Goal: Task Accomplishment & Management: Manage account settings

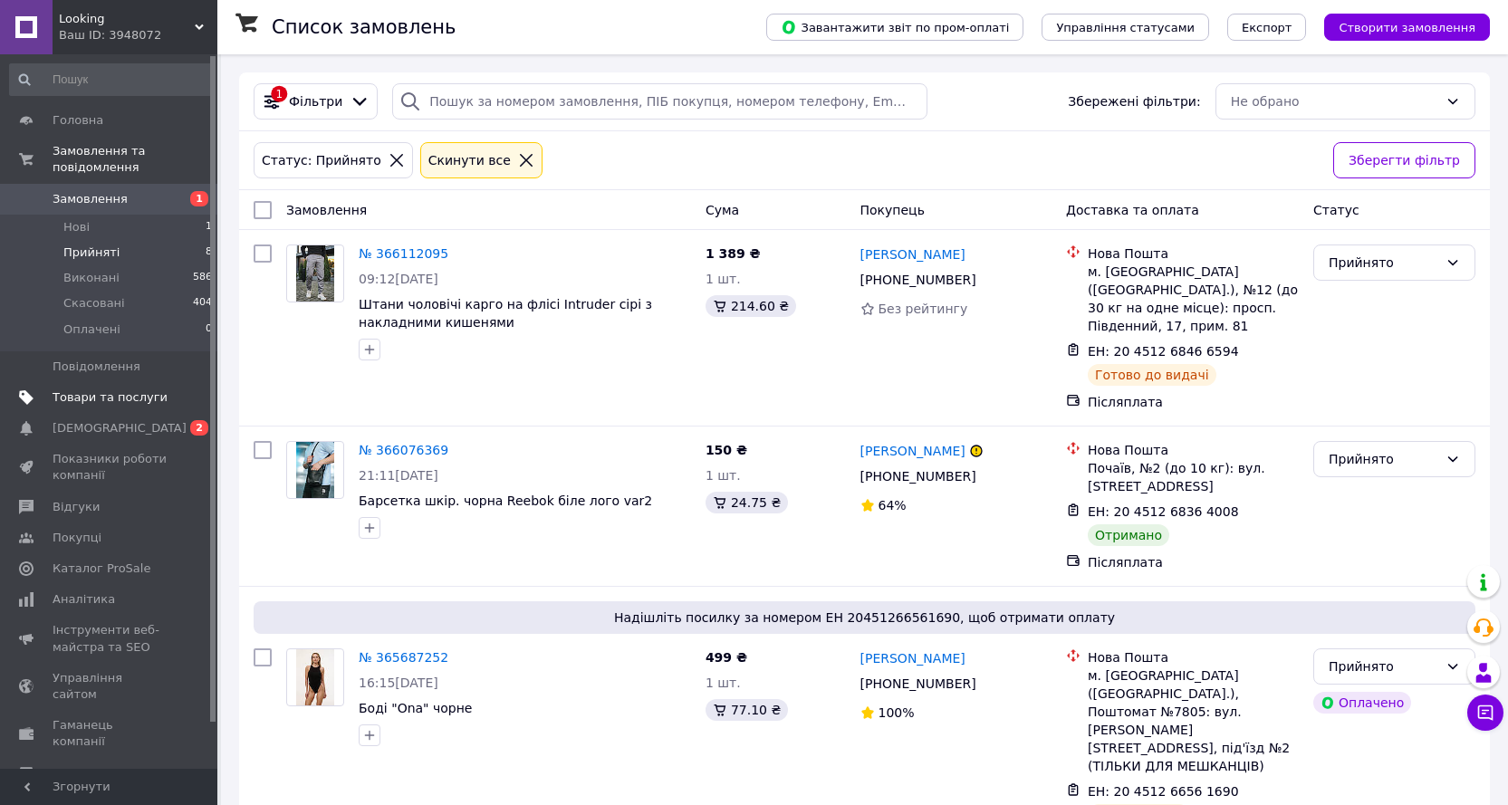
click at [79, 389] on span "Товари та послуги" at bounding box center [110, 397] width 115 height 16
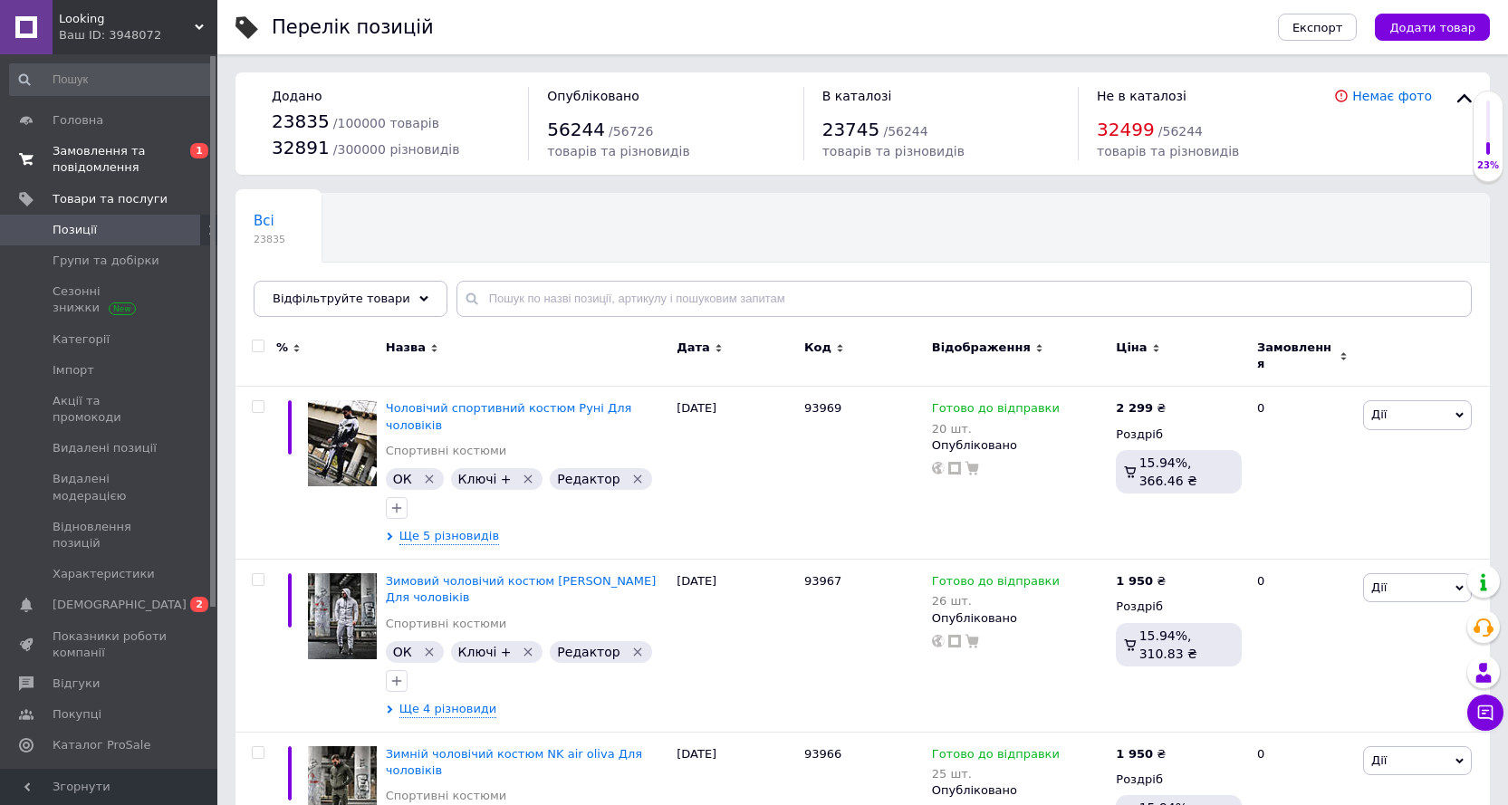
click at [80, 151] on span "Замовлення та повідомлення" at bounding box center [110, 159] width 115 height 33
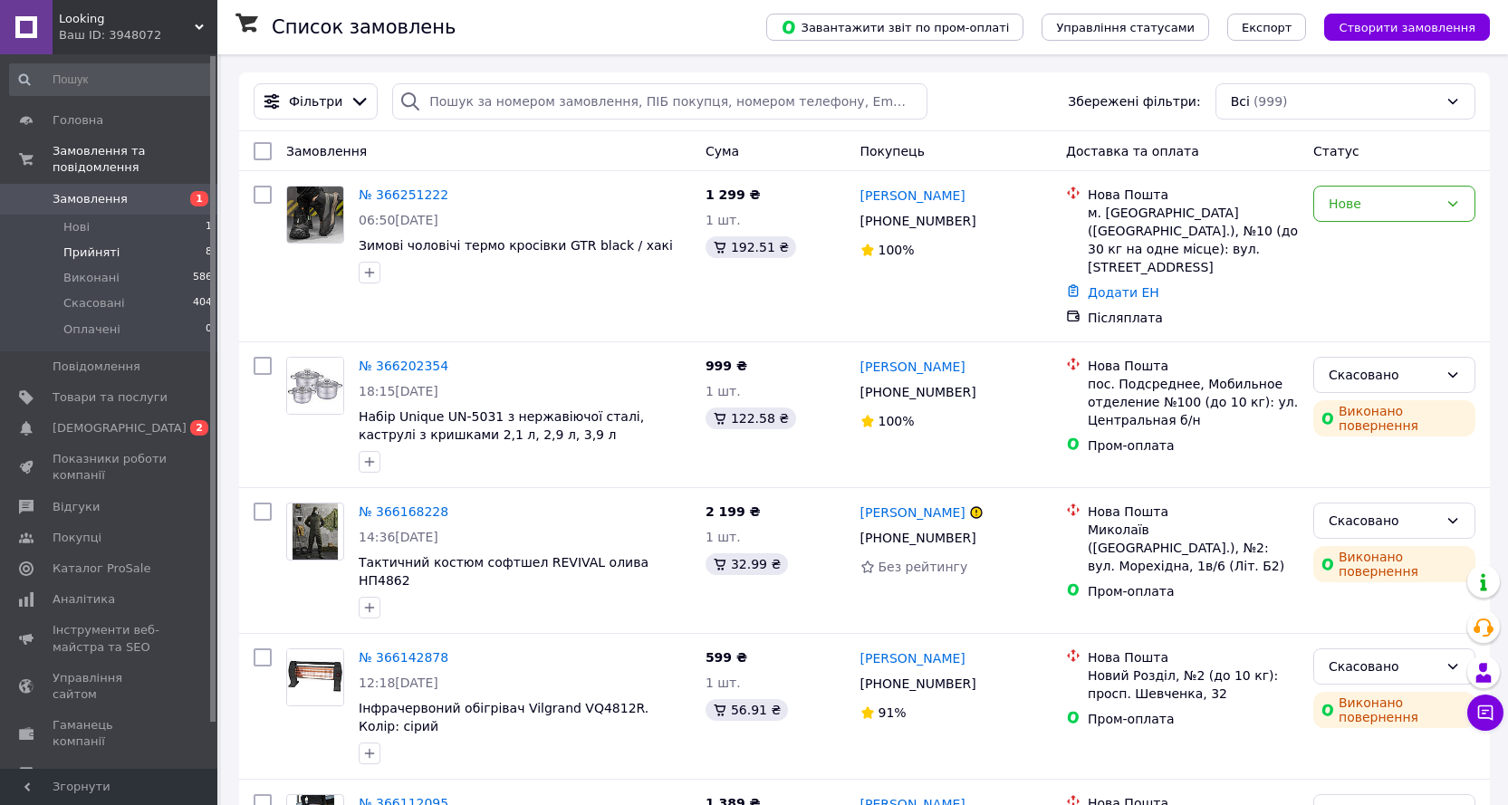
click at [86, 244] on span "Прийняті" at bounding box center [91, 252] width 56 height 16
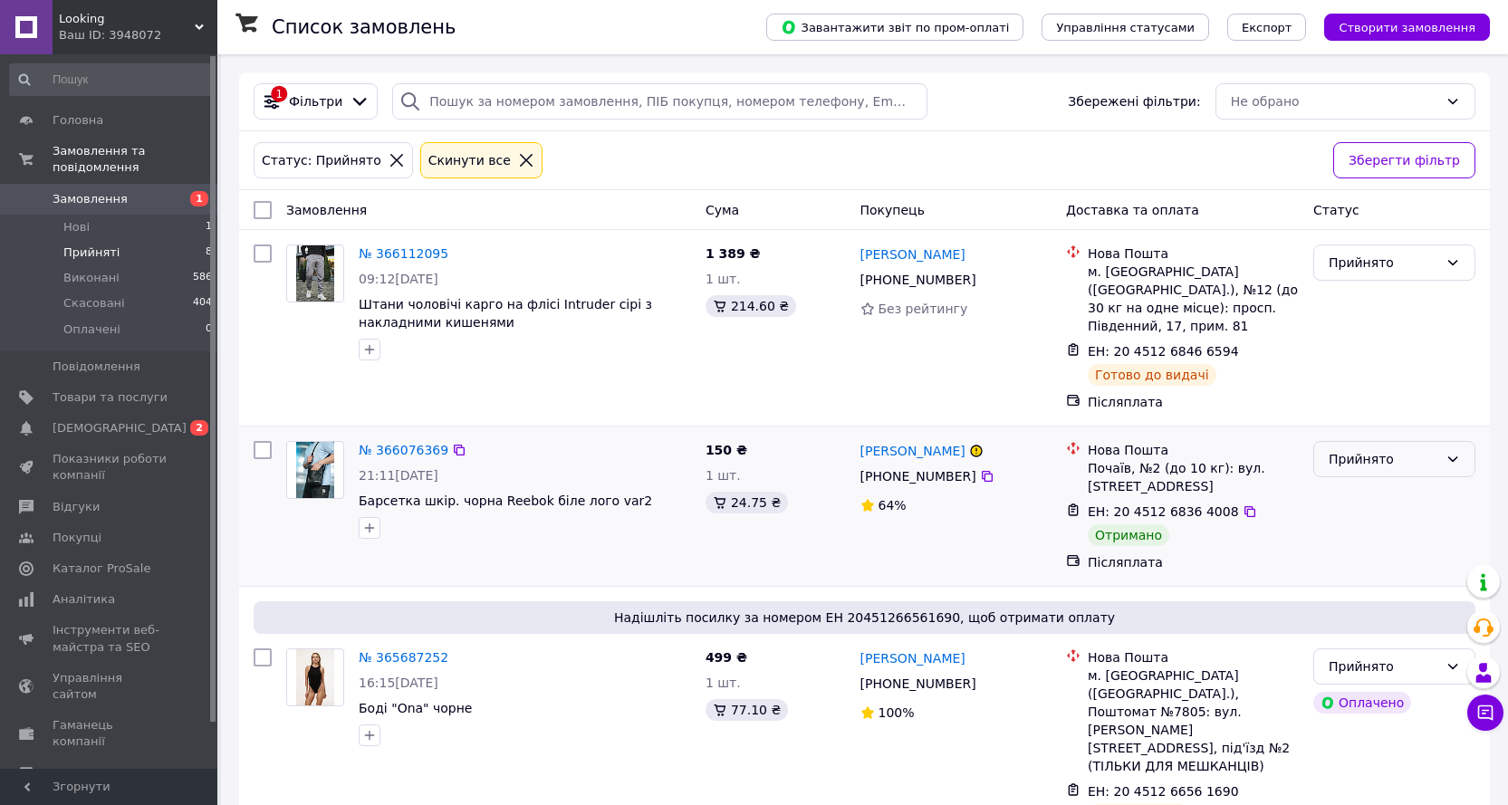
click at [1412, 449] on div "Прийнято" at bounding box center [1383, 459] width 110 height 20
click at [1356, 480] on li "Виконано" at bounding box center [1394, 480] width 160 height 33
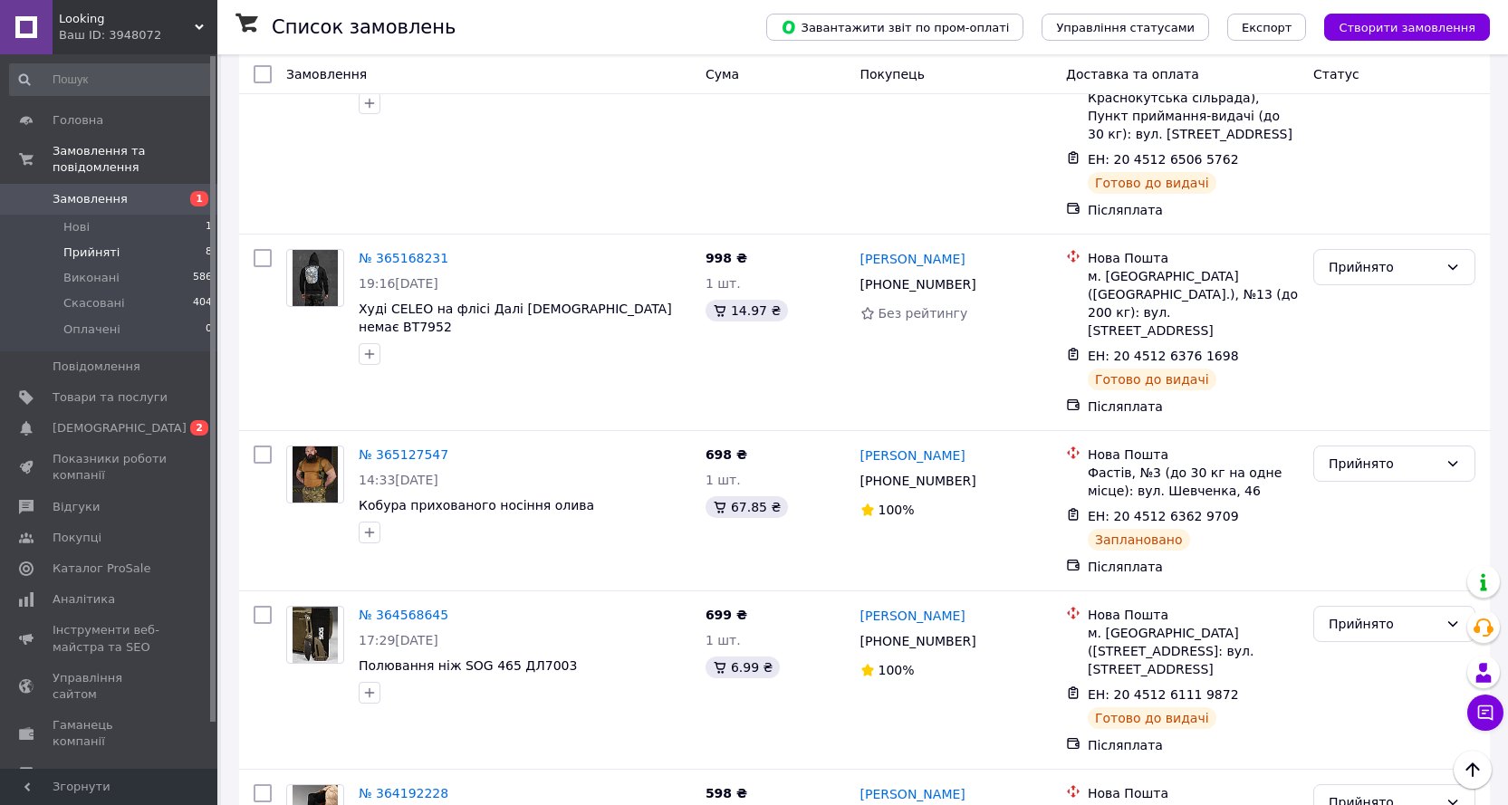
scroll to position [899, 0]
